Goal: Find specific page/section: Find specific page/section

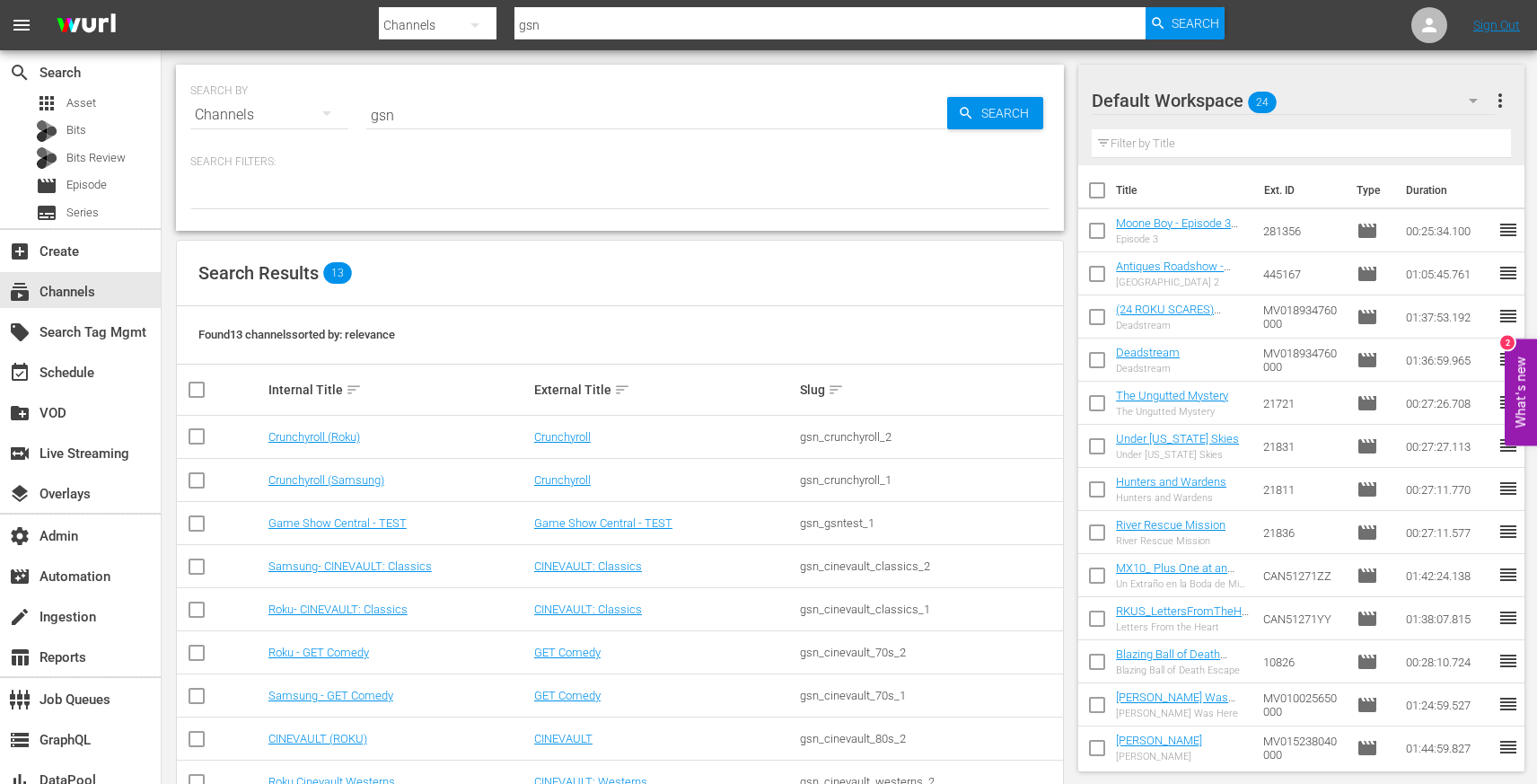
click at [387, 110] on input "gsn" at bounding box center [656, 115] width 581 height 43
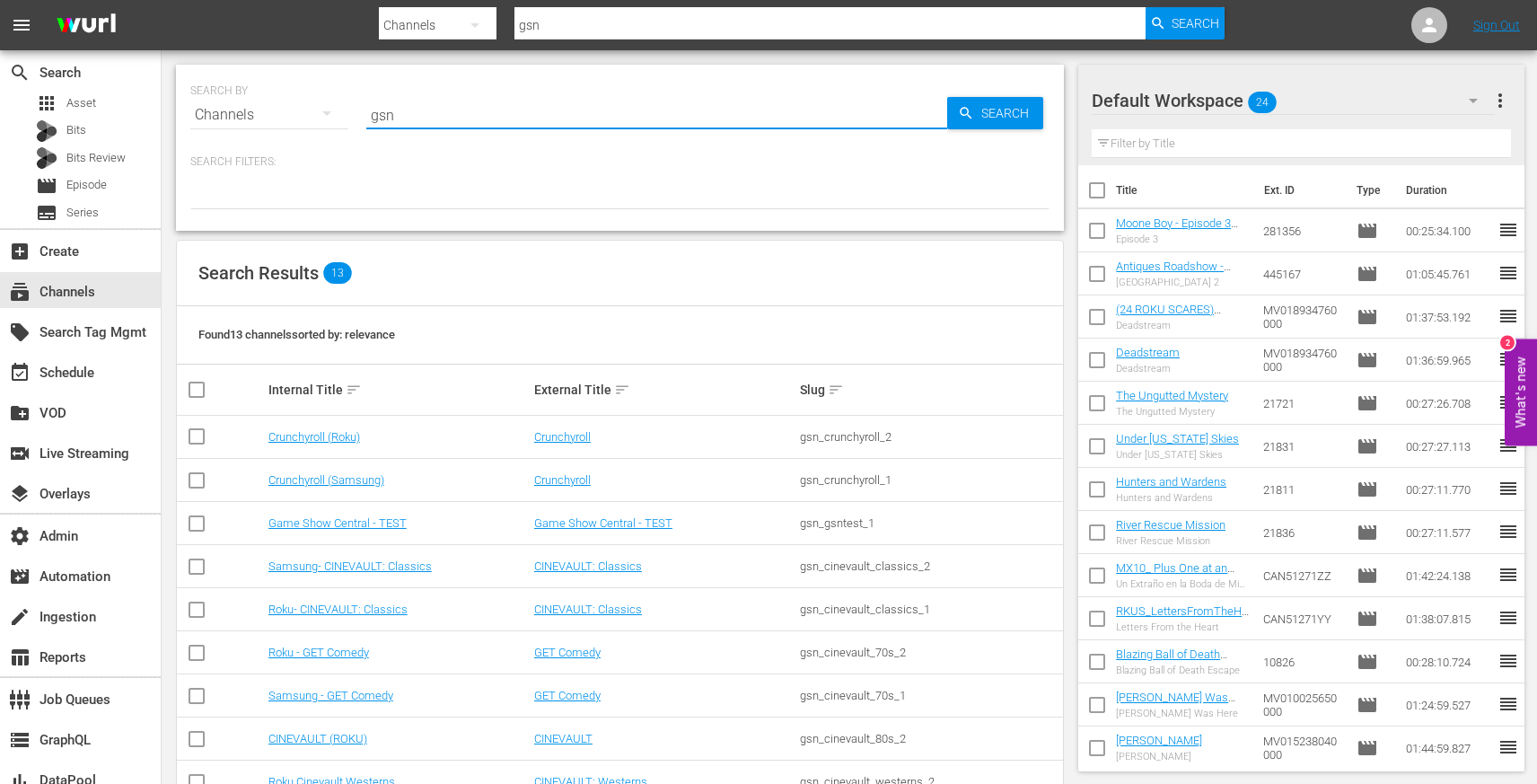
paste input "samsung_iconfilmsdistribution_iconfilmchannelclassics_1_gb_cf"
type input "samsung_iconfilmsdistribution_iconfilmchannelclassics_1_gb_cf"
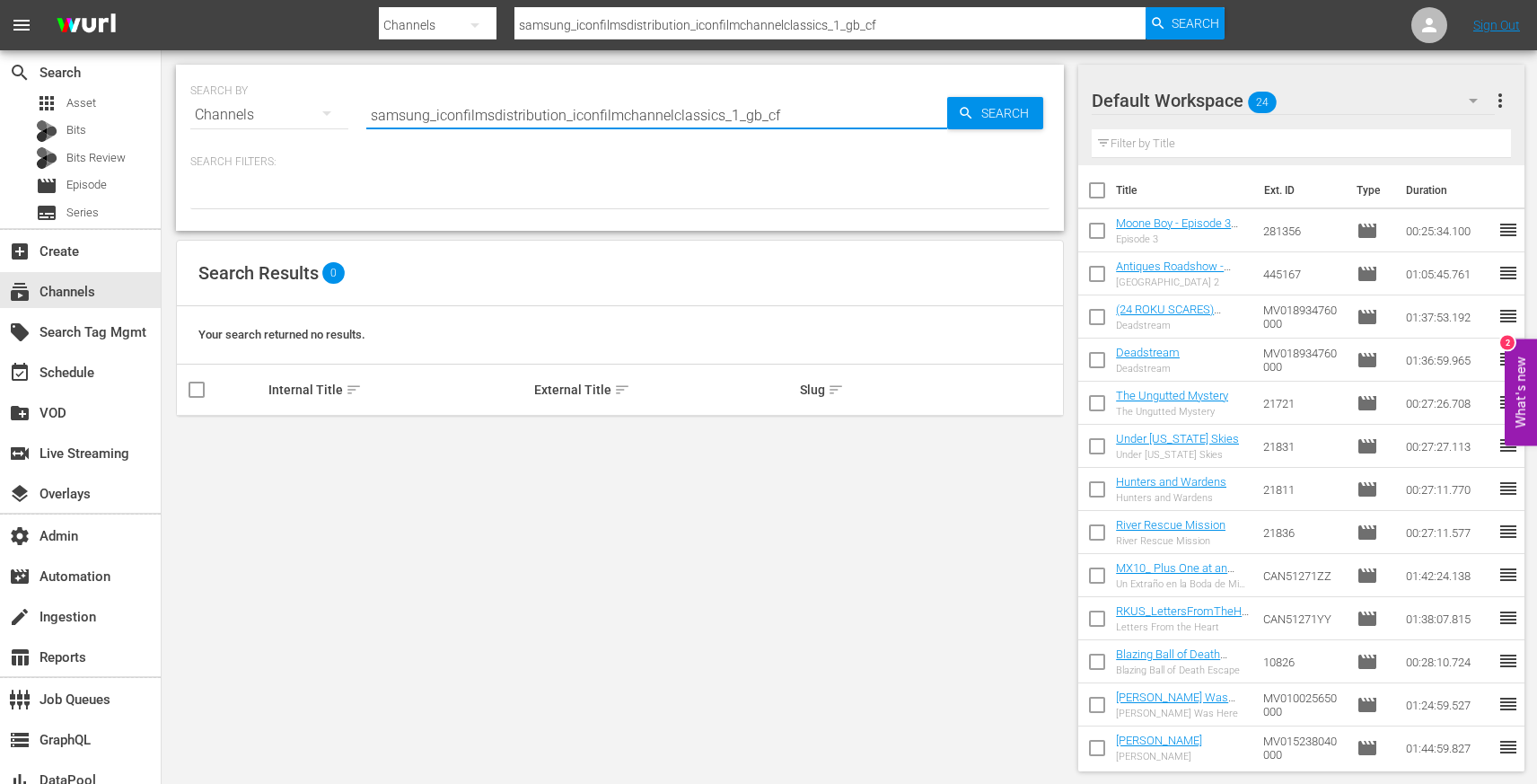
click at [436, 118] on input "samsung_iconfilmsdistribution_iconfilmchannelclassics_1_gb_cf" at bounding box center [656, 115] width 581 height 43
type input "iconfilmsdistribution_iconfilmchannelclassics_1_gb_cf"
type input "iconfilmsdistribution_iconfilmchannelclassics_1"
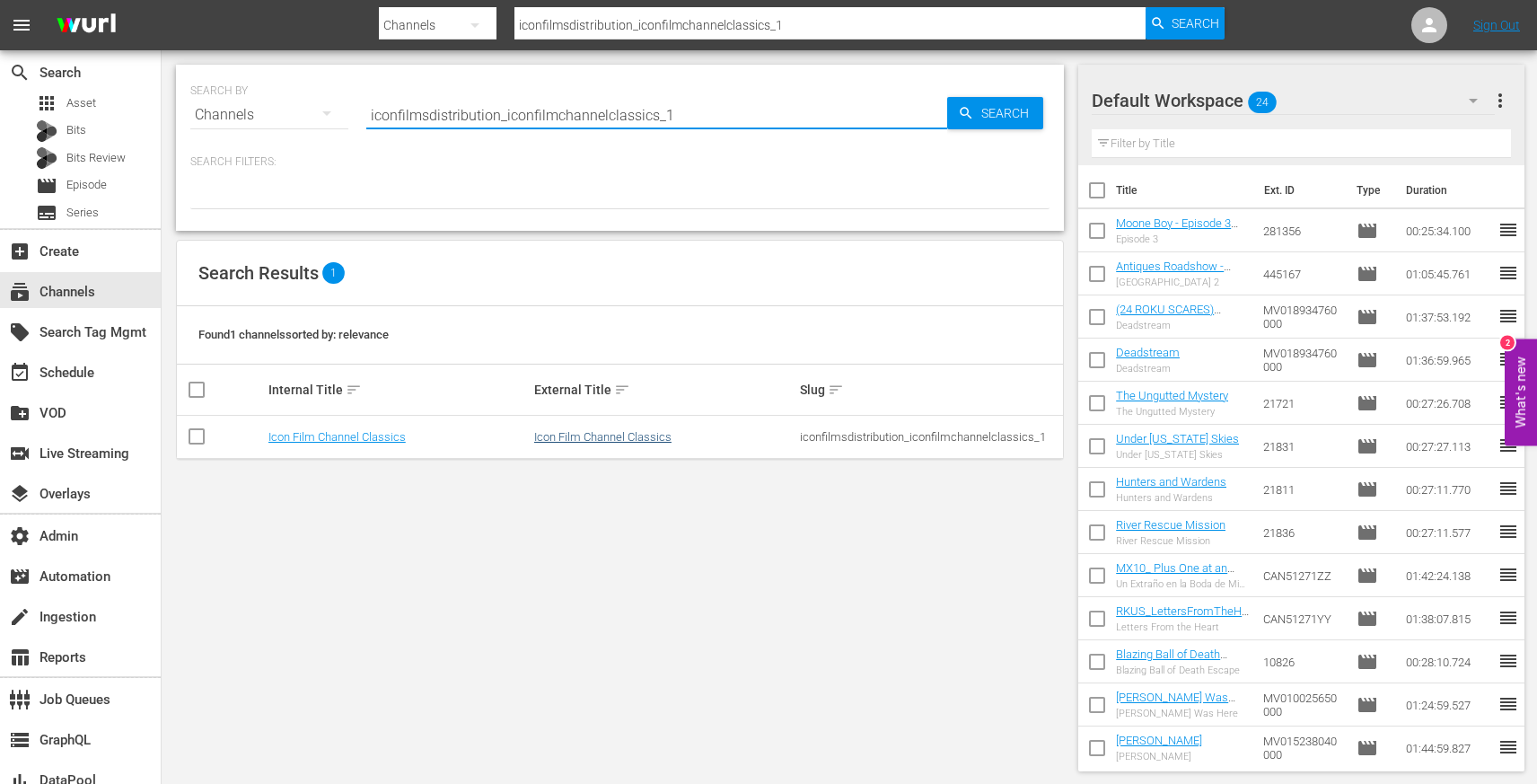
type input "iconfilmsdistribution_iconfilmchannelclassics_1"
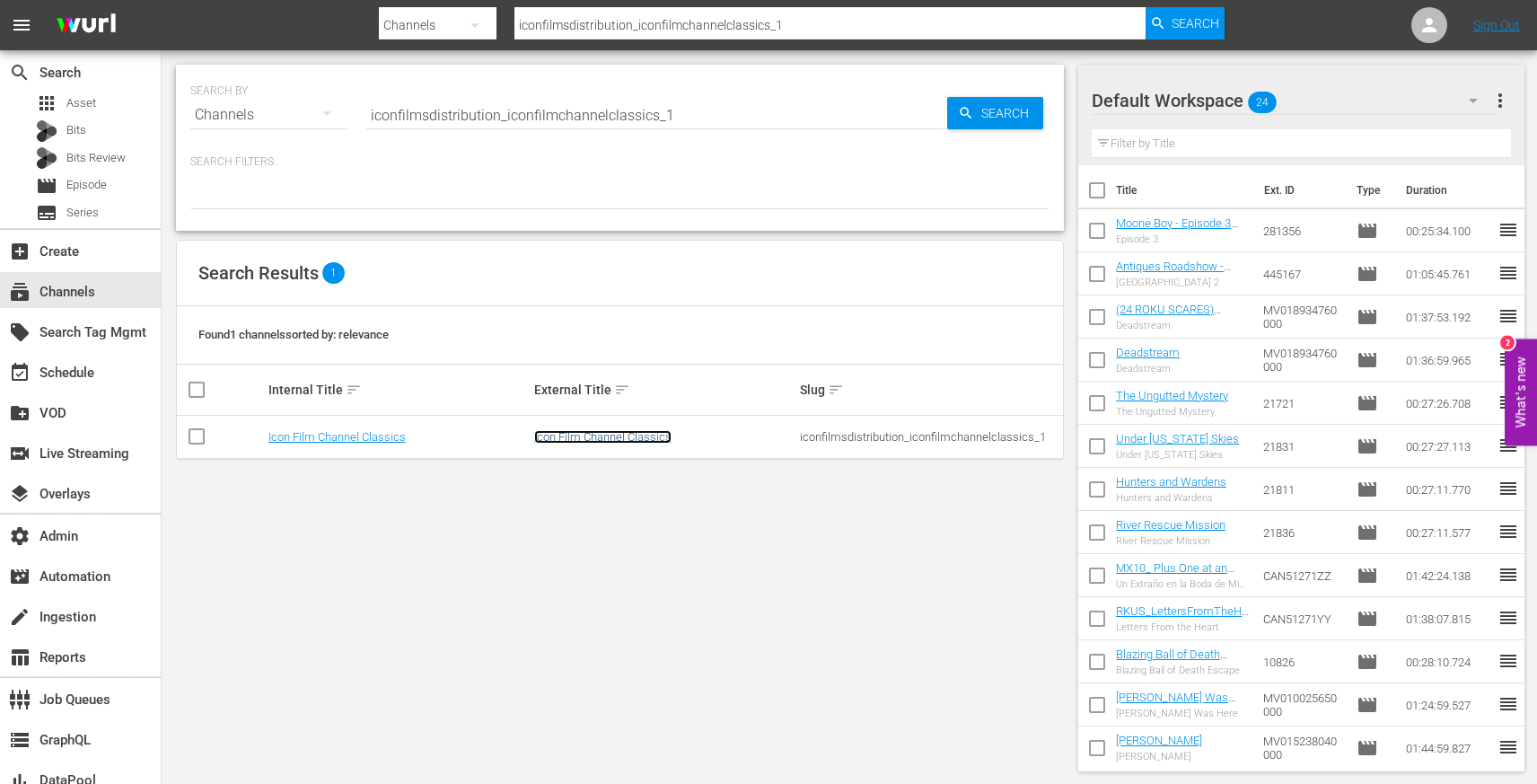
click at [599, 439] on link "Icon Film Channel Classics" at bounding box center [603, 436] width 137 height 14
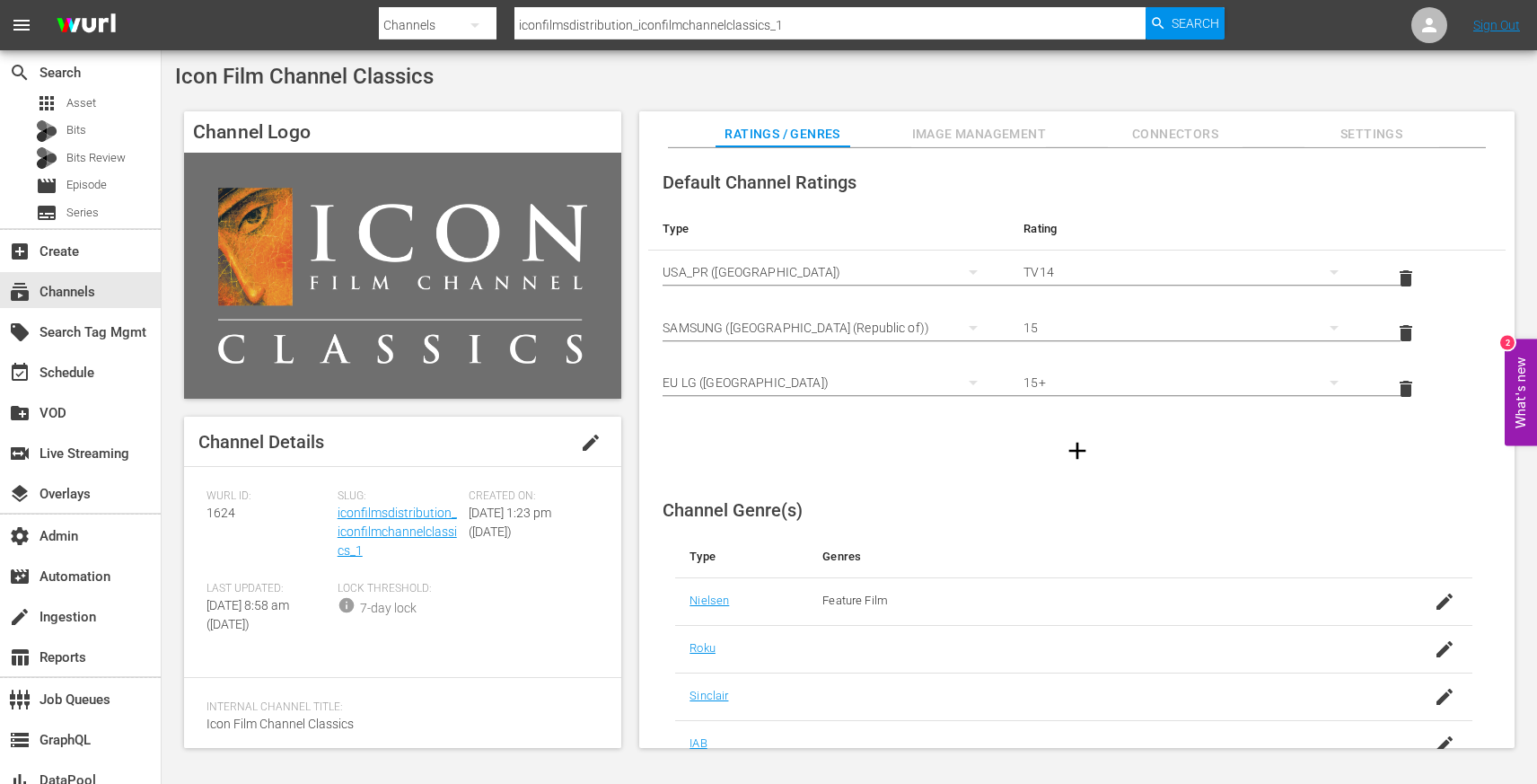
click at [1045, 132] on span "Image Management" at bounding box center [978, 133] width 134 height 23
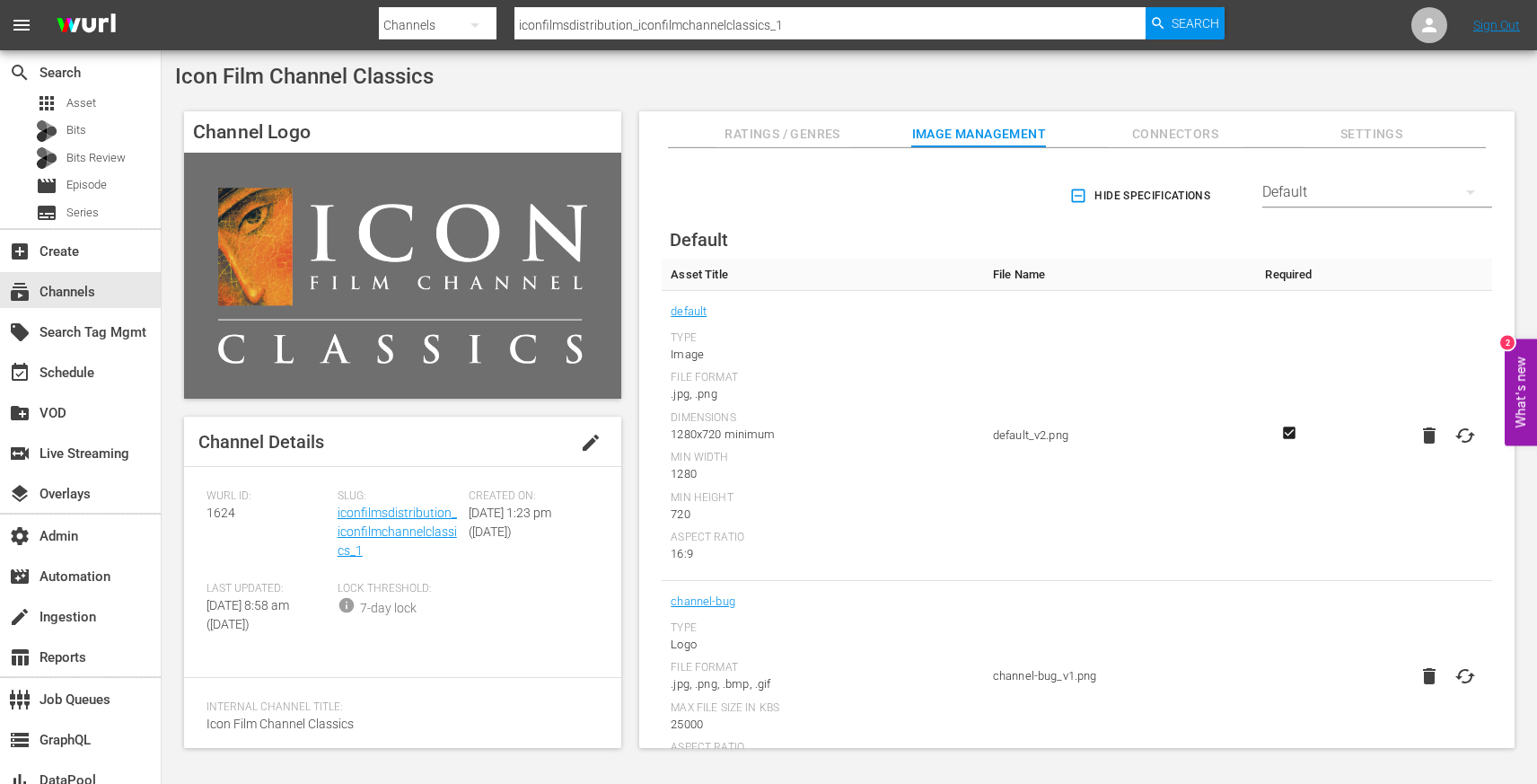
click at [1340, 202] on div "Default" at bounding box center [1377, 192] width 230 height 50
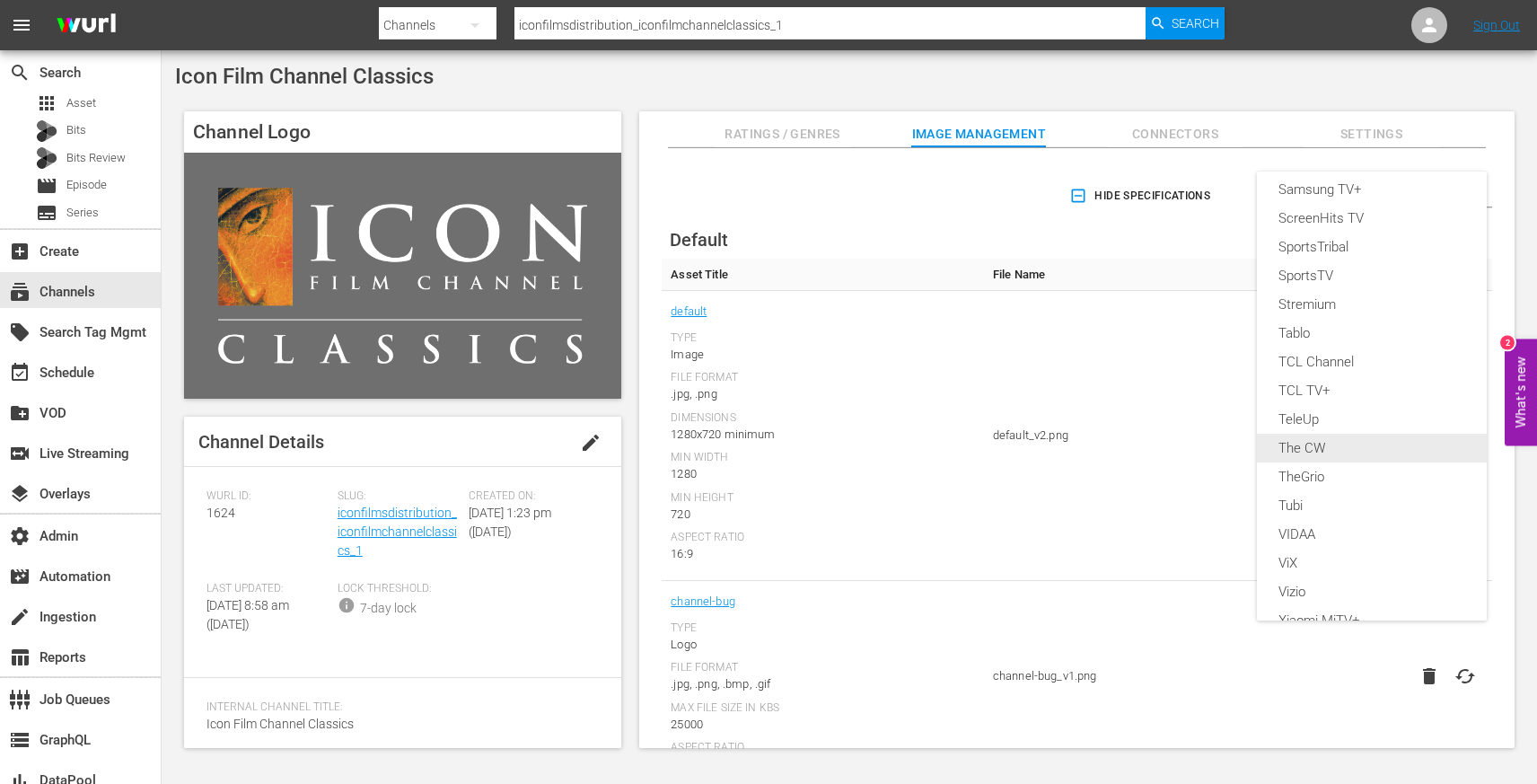
scroll to position [623, 0]
click at [1316, 273] on div "Samsung TV+" at bounding box center [1371, 280] width 187 height 29
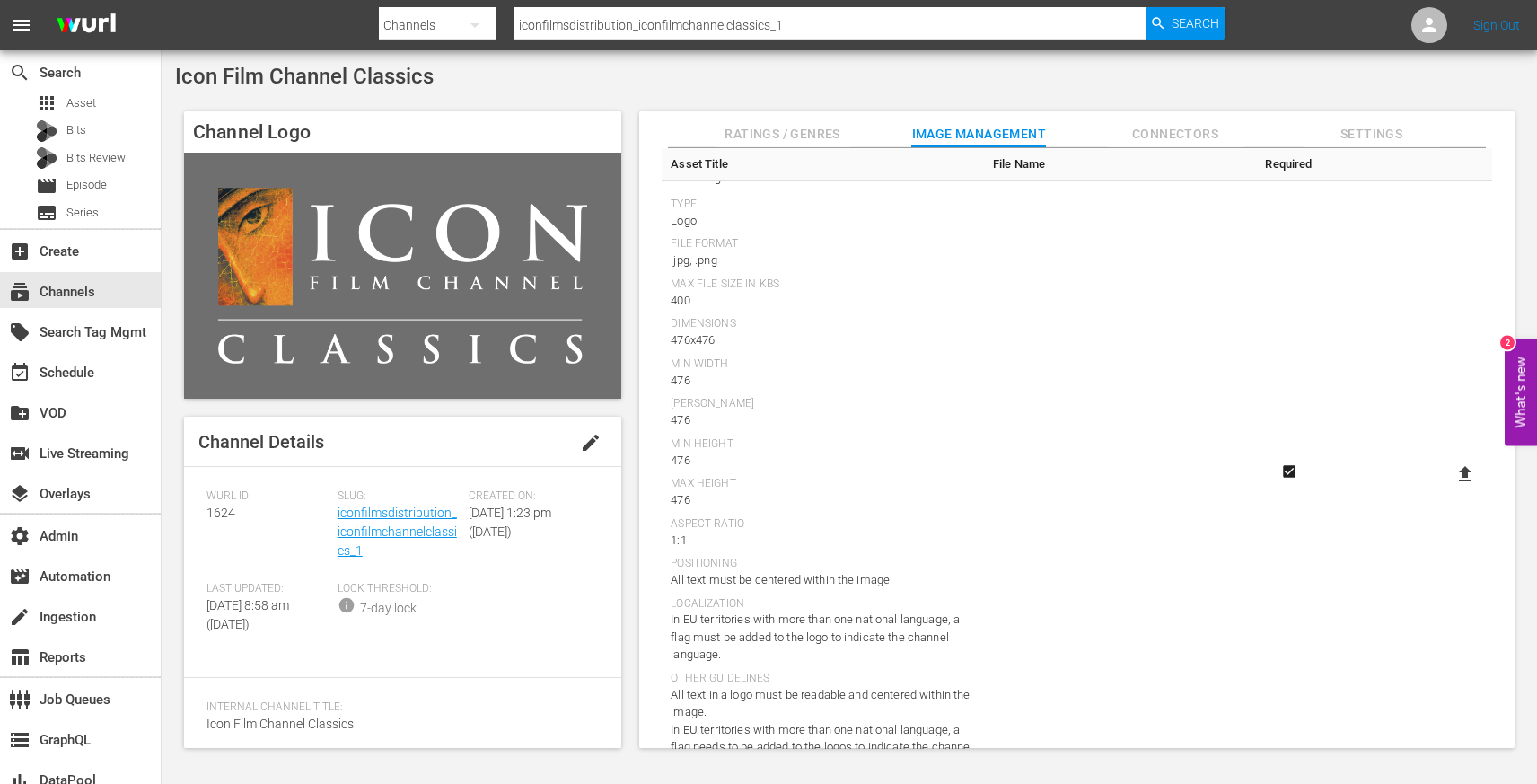
scroll to position [0, 0]
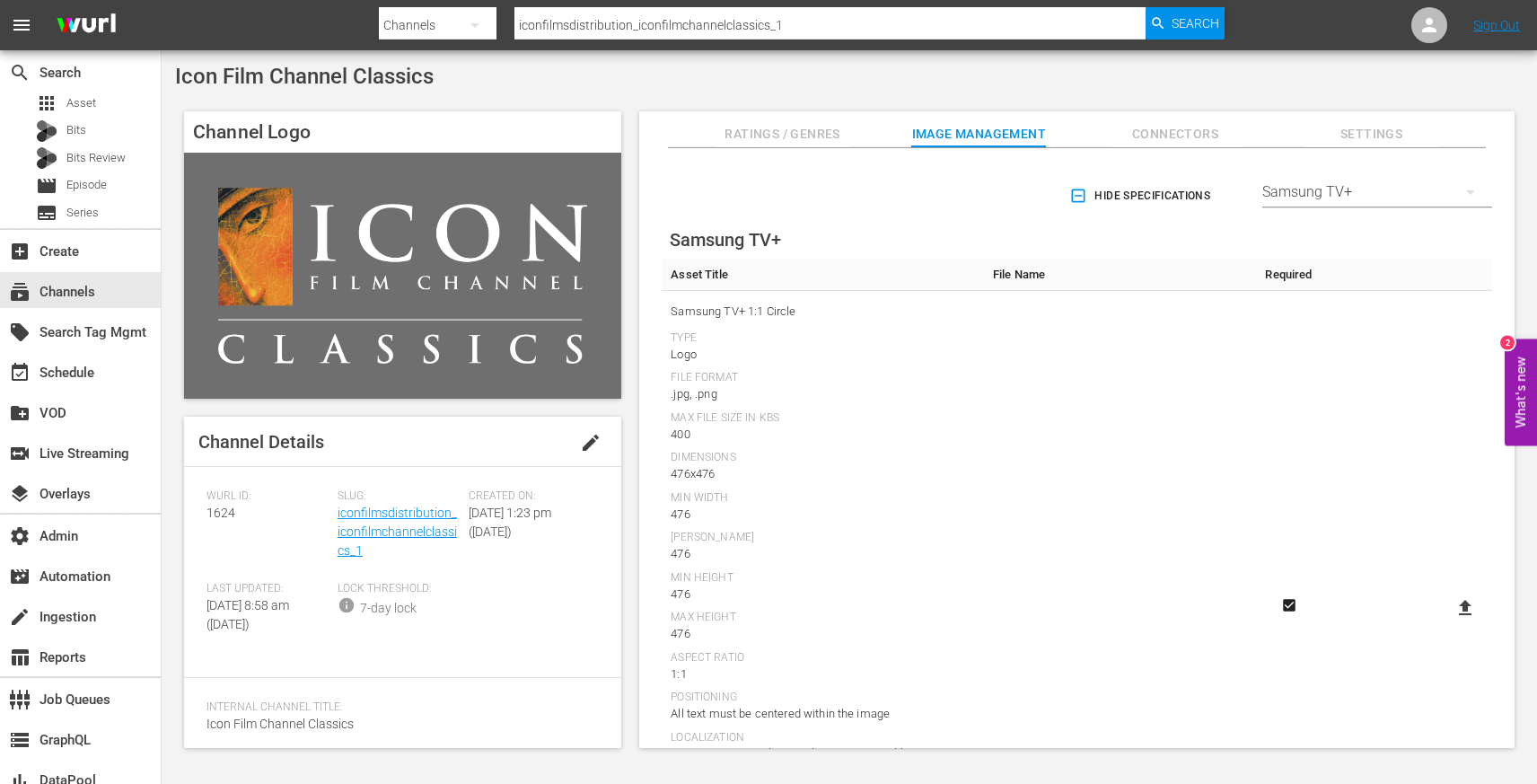
click at [1304, 192] on div "Samsung TV+" at bounding box center [1377, 192] width 230 height 50
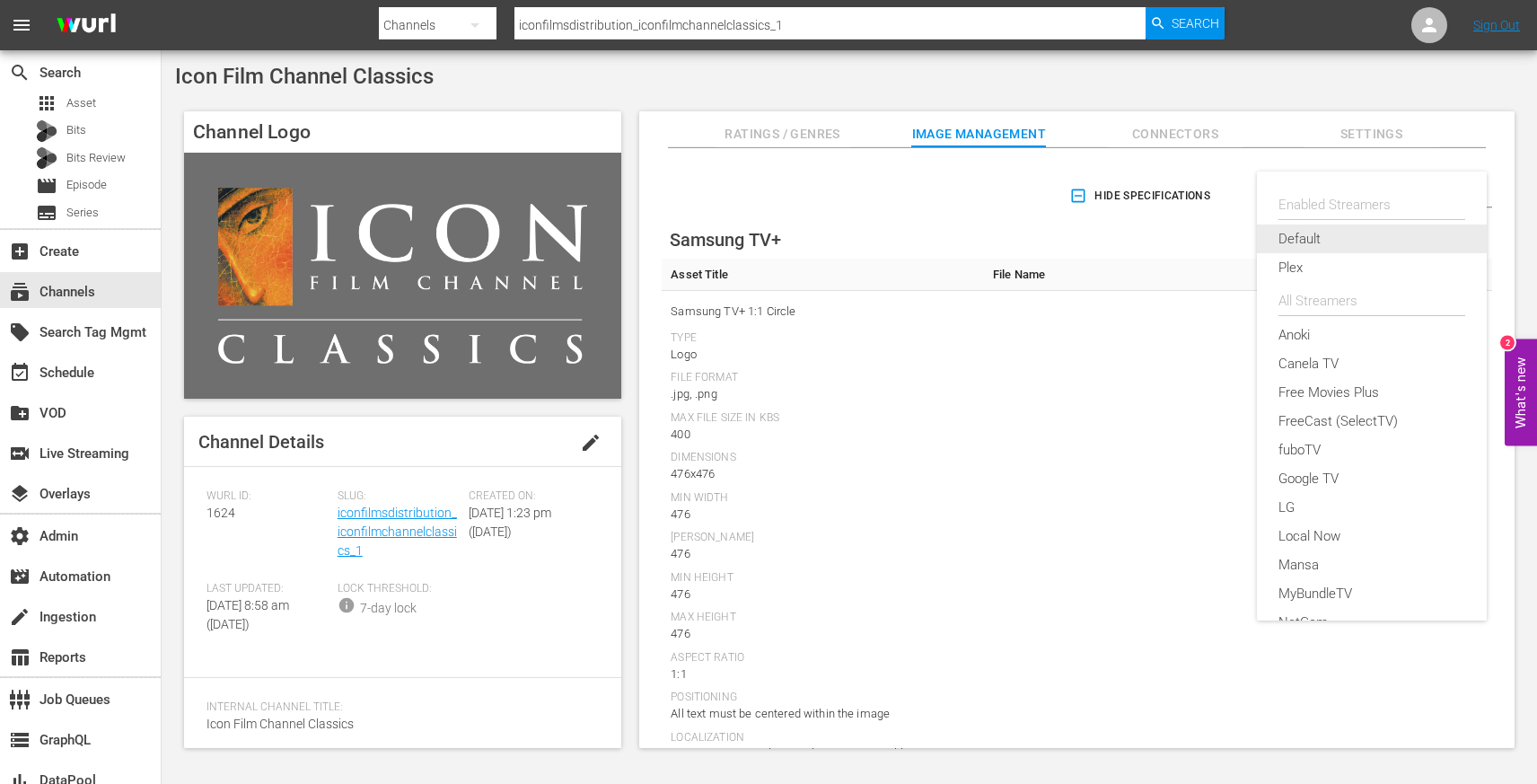
click at [1305, 232] on div "Default" at bounding box center [1371, 239] width 187 height 29
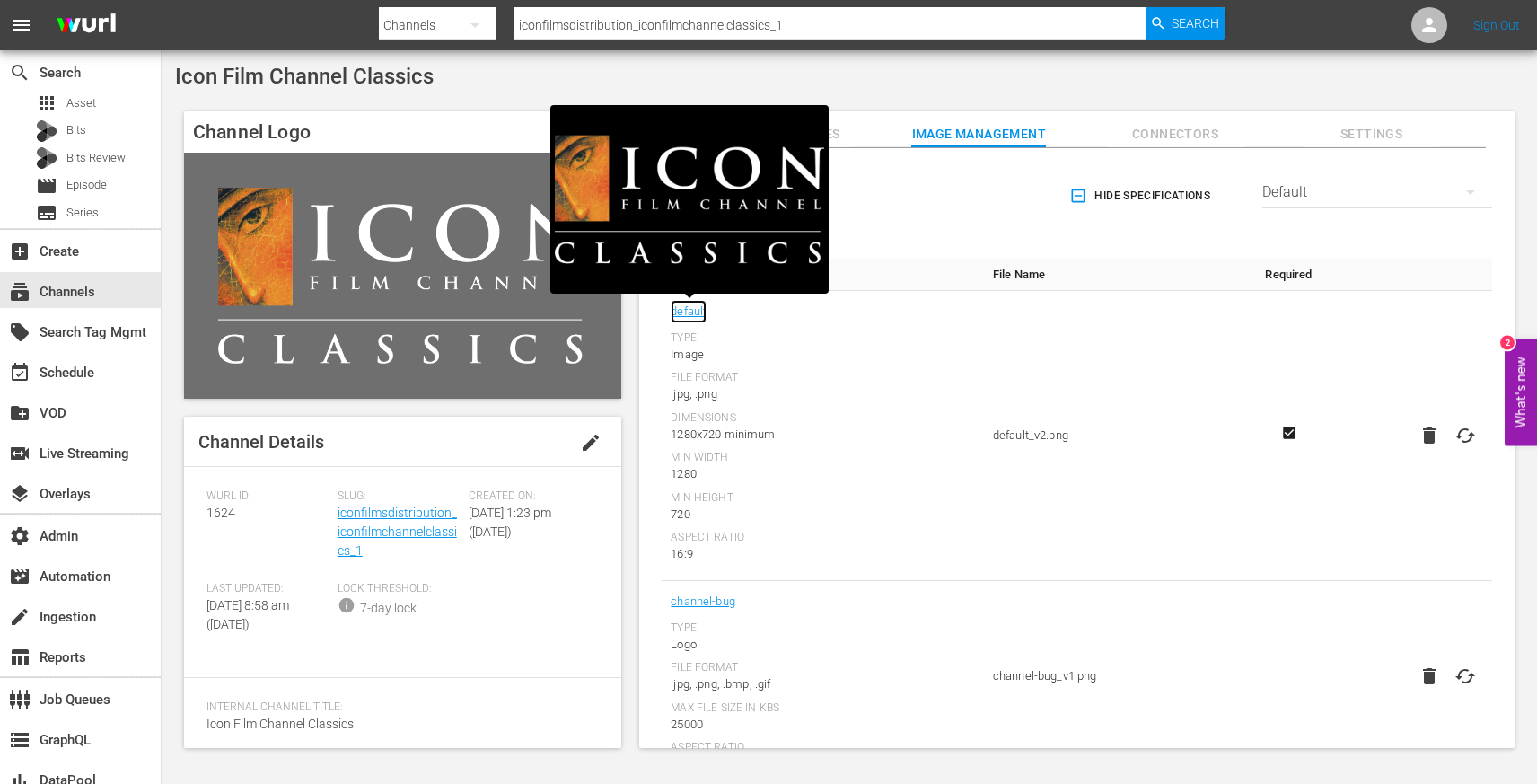
click at [696, 315] on link "default" at bounding box center [689, 312] width 36 height 23
click at [769, 528] on div "Type Image File Format .jpg, .png Dimensions 1280x720 minimum Min Width 1280 Mi…" at bounding box center [823, 447] width 305 height 232
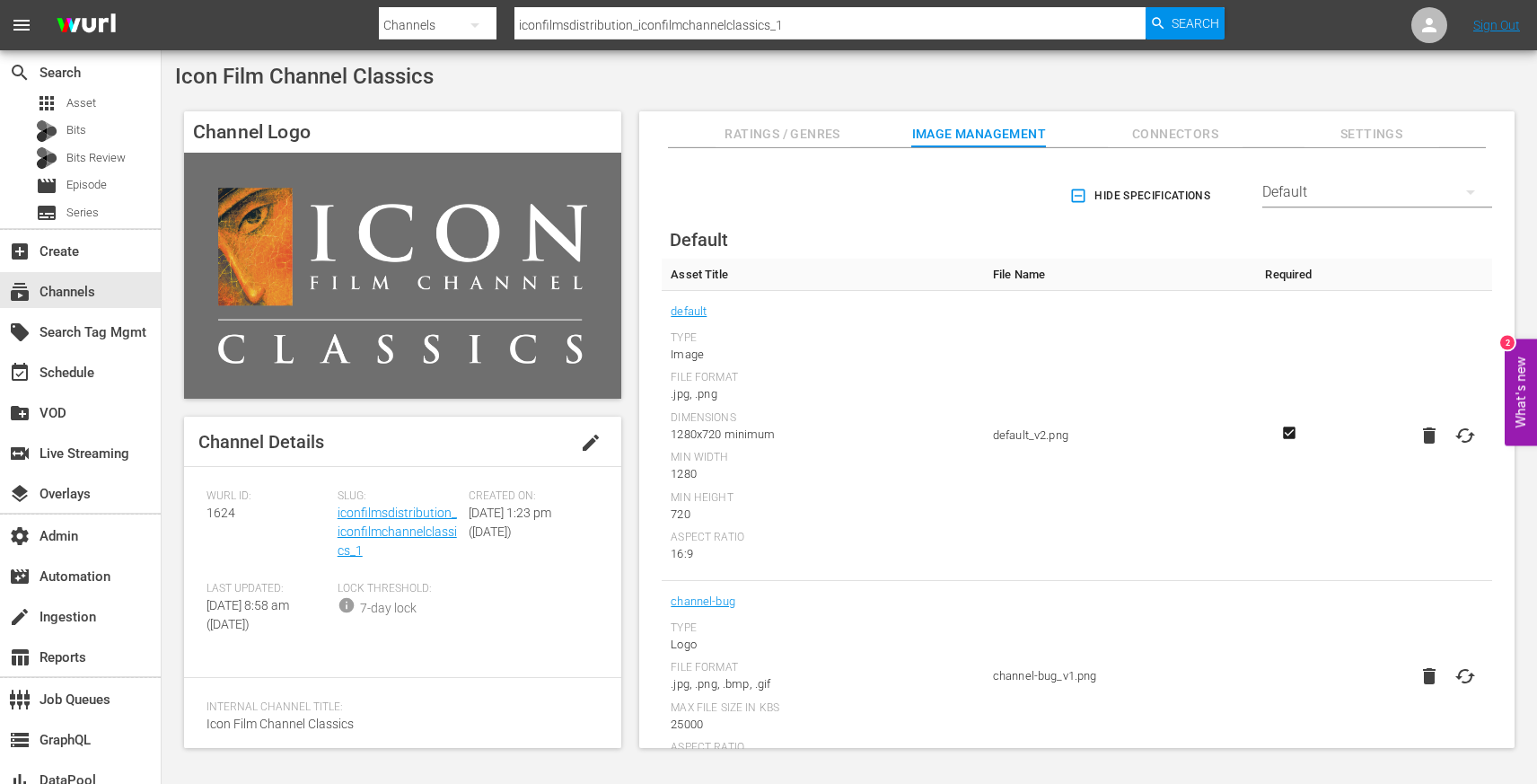
click at [981, 137] on span "Image Management" at bounding box center [978, 133] width 134 height 23
click at [1345, 194] on div "Default" at bounding box center [1377, 192] width 230 height 50
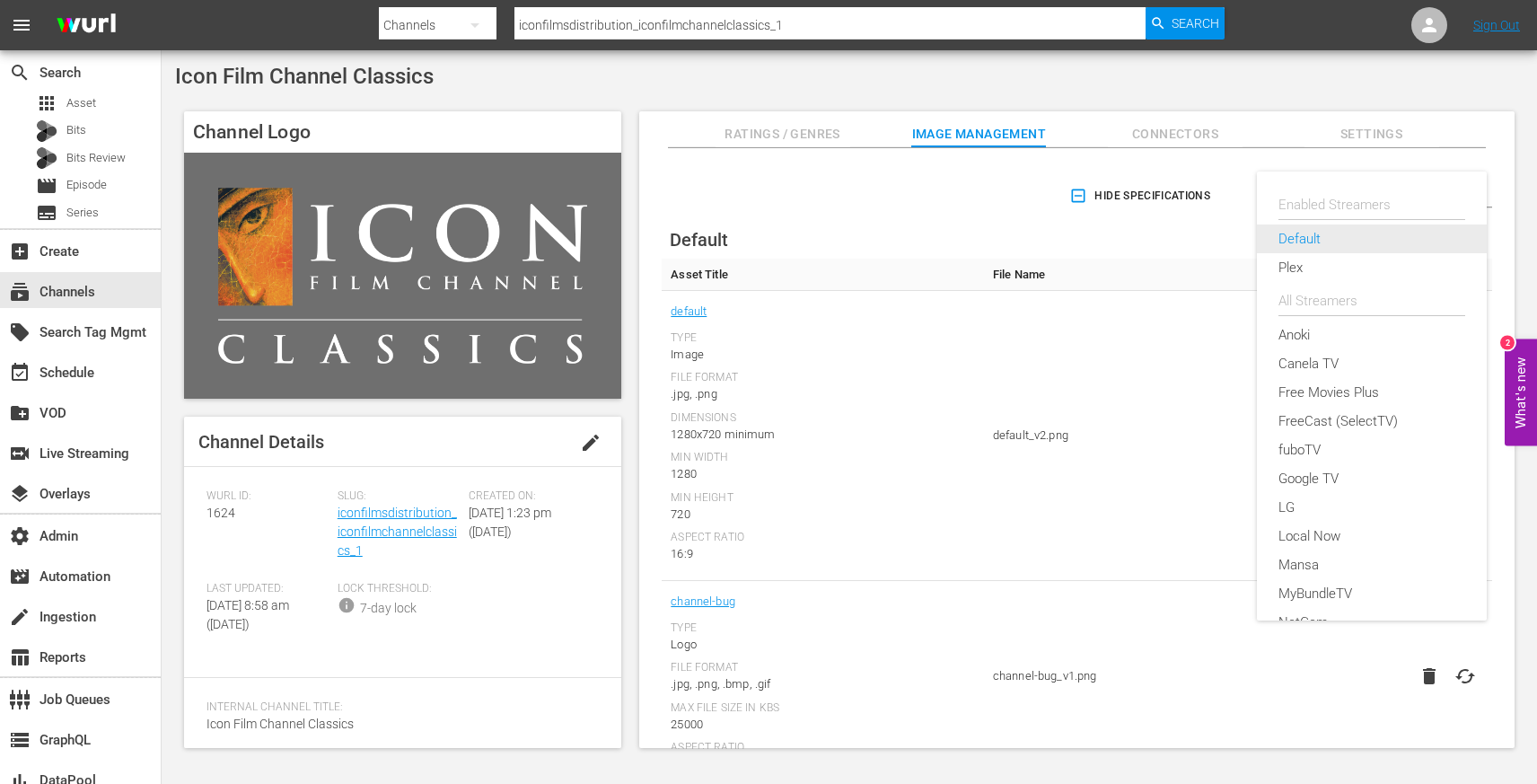
click at [1317, 228] on div "Default" at bounding box center [1371, 239] width 187 height 29
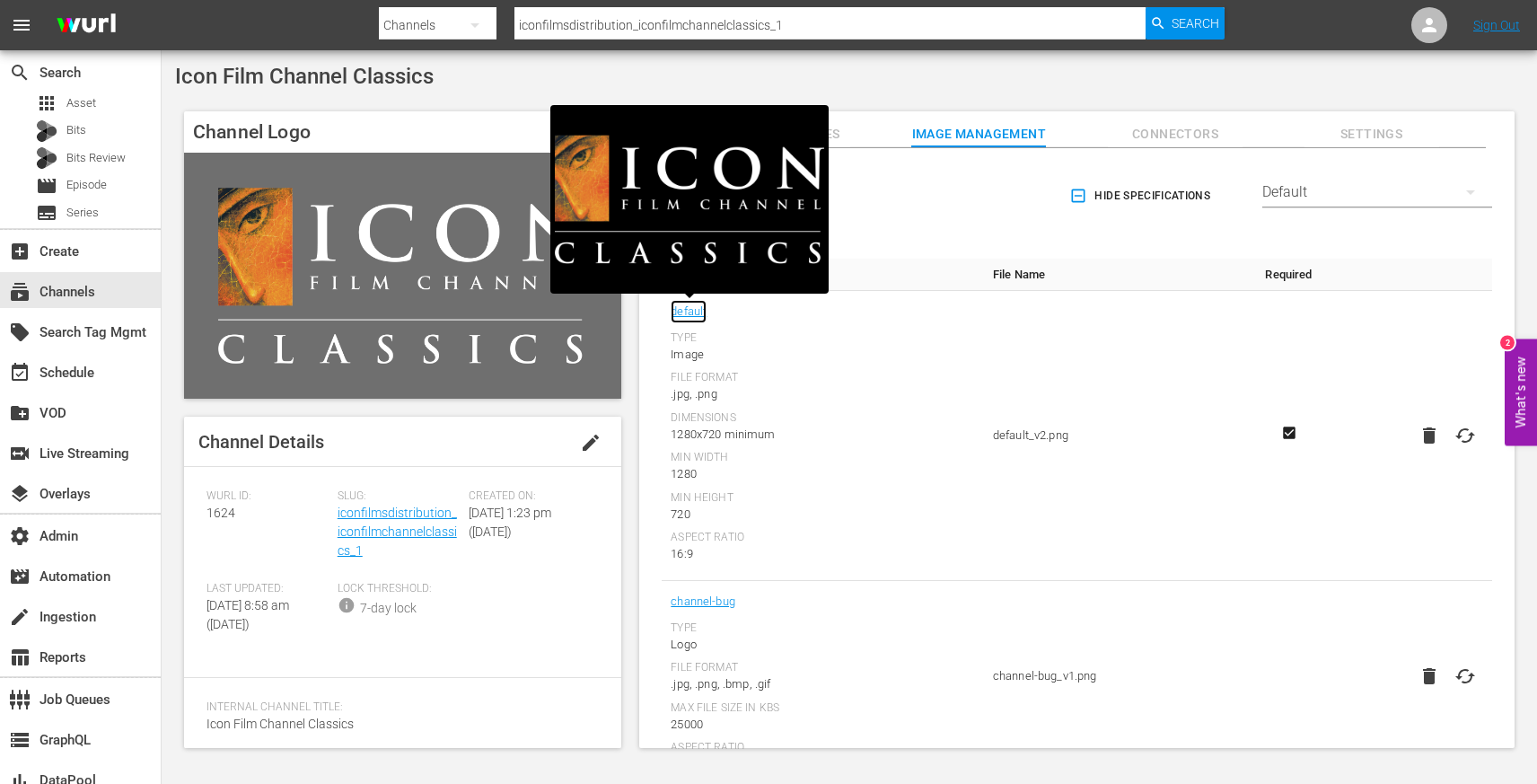
click at [697, 315] on link "default" at bounding box center [689, 312] width 36 height 23
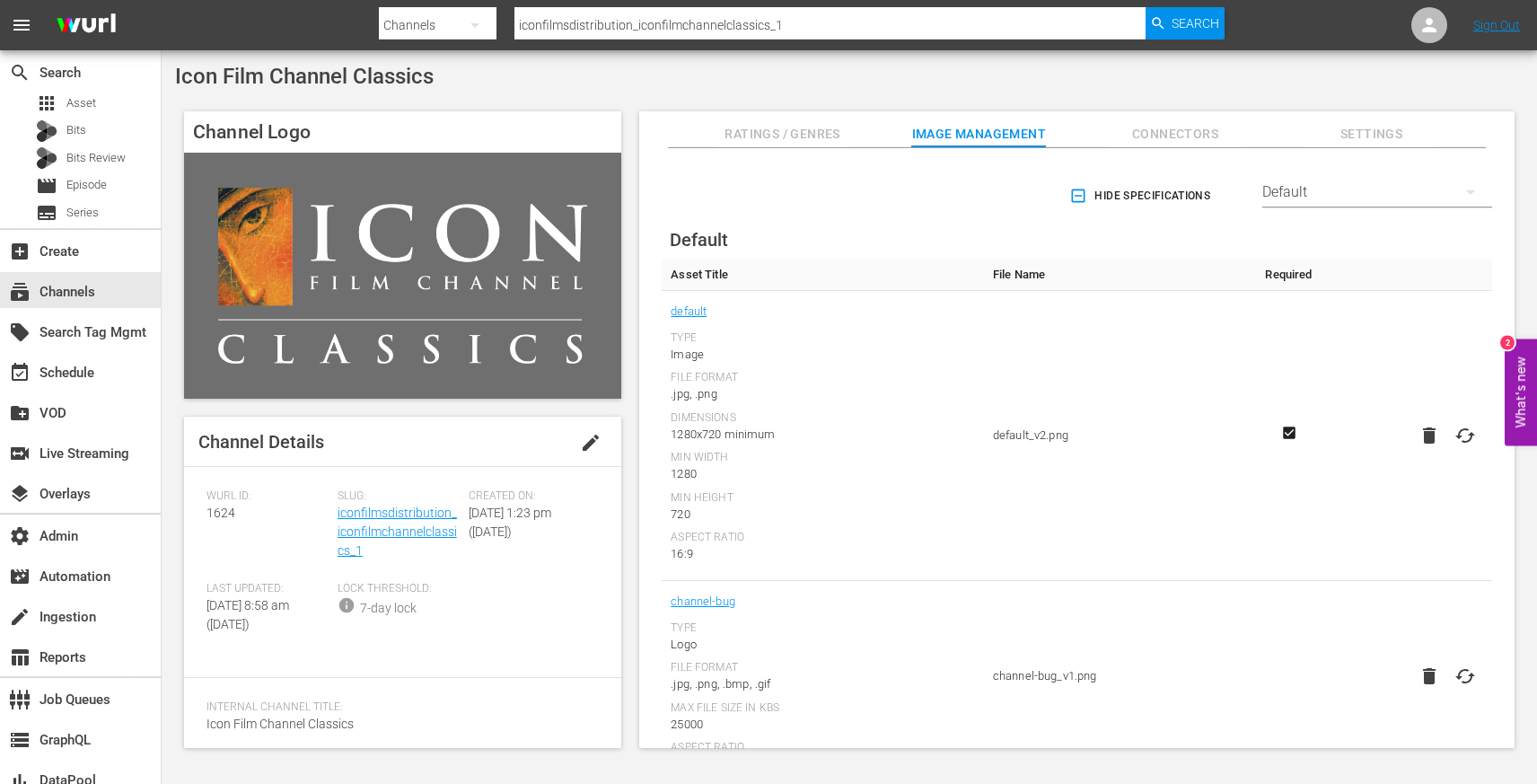
click at [820, 459] on div "Min Width" at bounding box center [823, 458] width 305 height 14
